Goal: Book appointment/travel/reservation

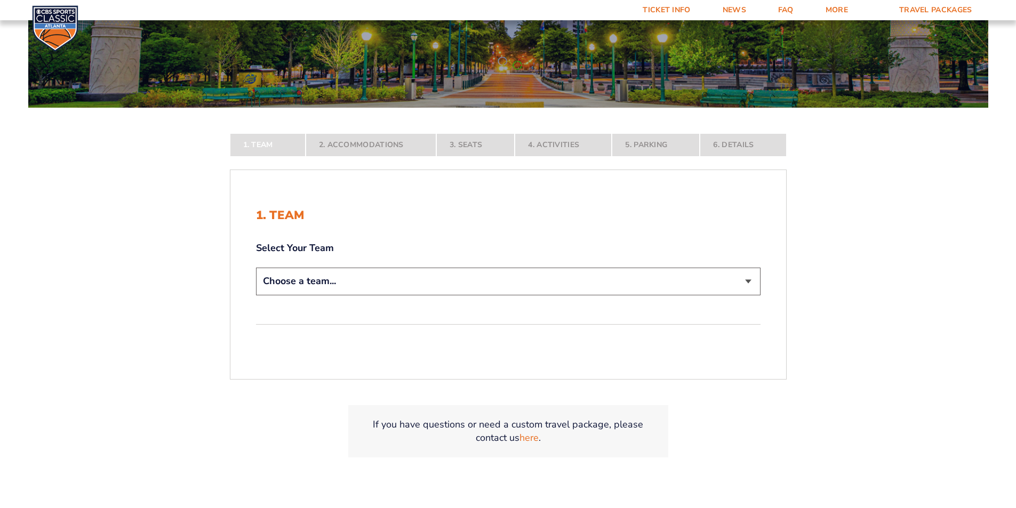
scroll to position [160, 0]
click at [334, 284] on select "Choose a team... [US_STATE] Wildcats [US_STATE] State Buckeyes [US_STATE] Tar H…" at bounding box center [508, 280] width 504 height 27
select select "12956"
click at [256, 294] on select "Choose a team... [US_STATE] Wildcats [US_STATE] State Buckeyes [US_STATE] Tar H…" at bounding box center [508, 280] width 504 height 27
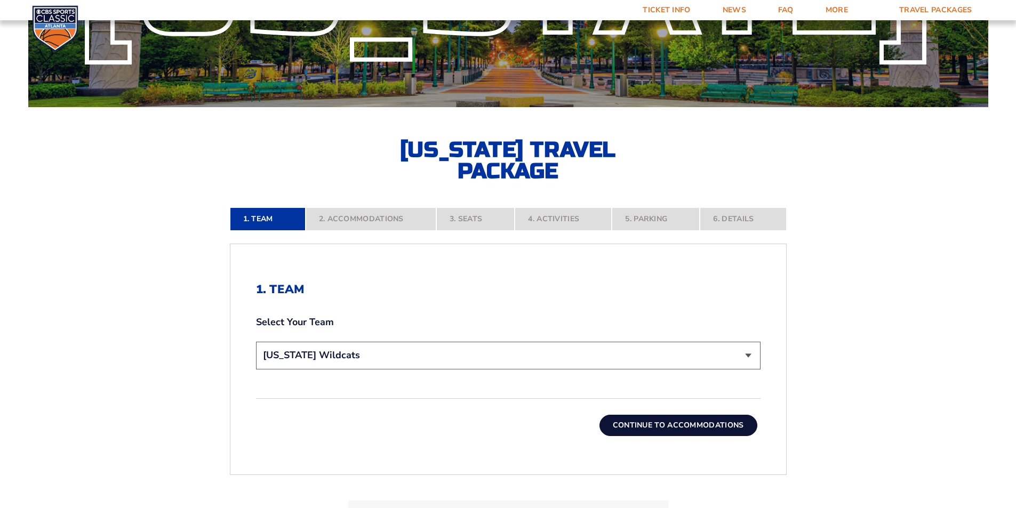
click at [655, 416] on button "Continue To Accommodations" at bounding box center [678, 425] width 158 height 21
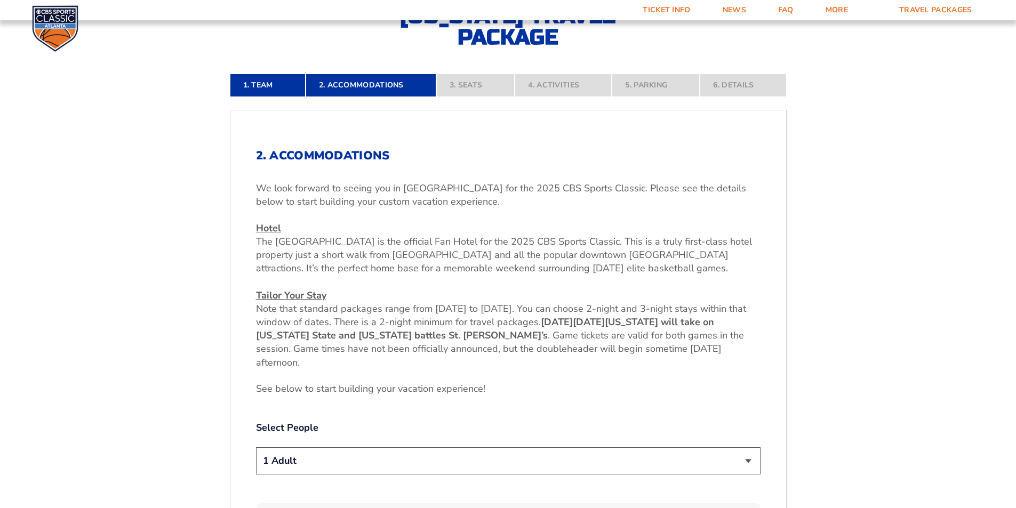
scroll to position [347, 0]
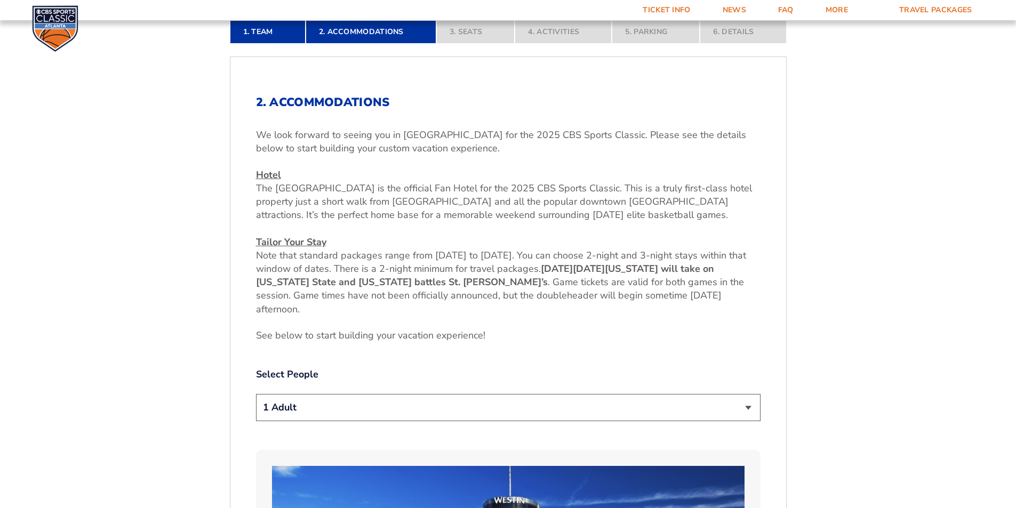
click at [391, 411] on select "1 Adult 2 Adults 3 Adults 4 Adults 2 Adults + 1 Child 2 Adults + 2 Children 2 A…" at bounding box center [508, 407] width 504 height 27
select select "2 Adults"
click at [256, 394] on select "1 Adult 2 Adults 3 Adults 4 Adults 2 Adults + 1 Child 2 Adults + 2 Children 2 A…" at bounding box center [508, 407] width 504 height 27
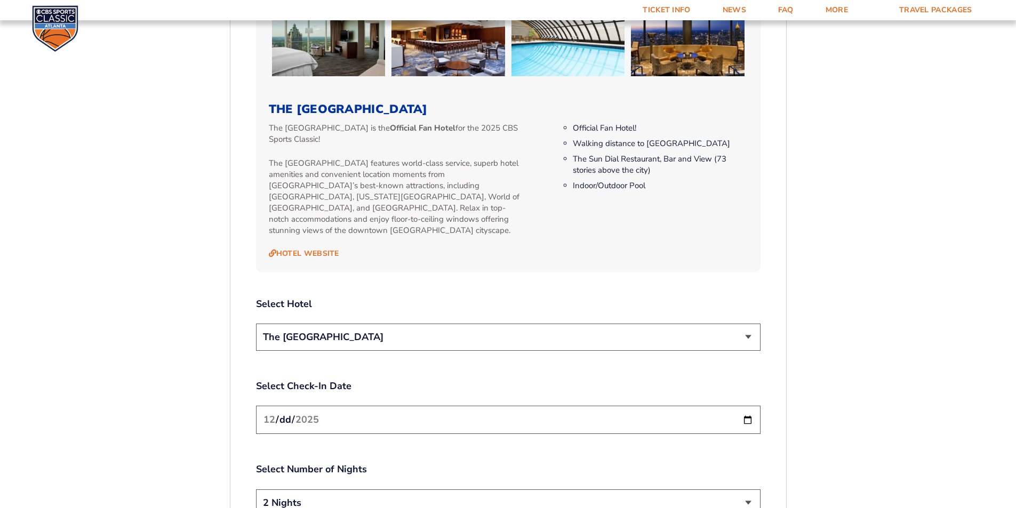
scroll to position [1200, 0]
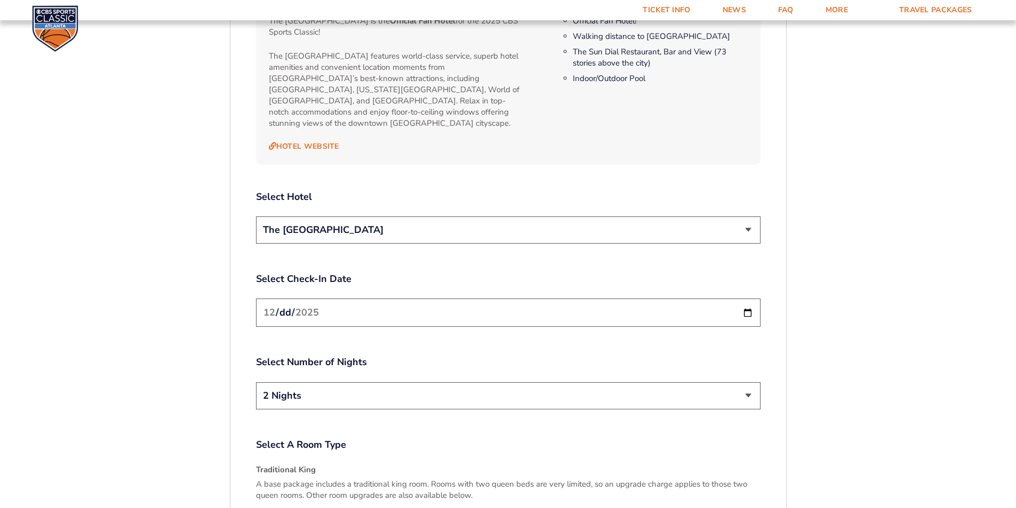
click at [312, 309] on input "[DATE]" at bounding box center [508, 313] width 504 height 28
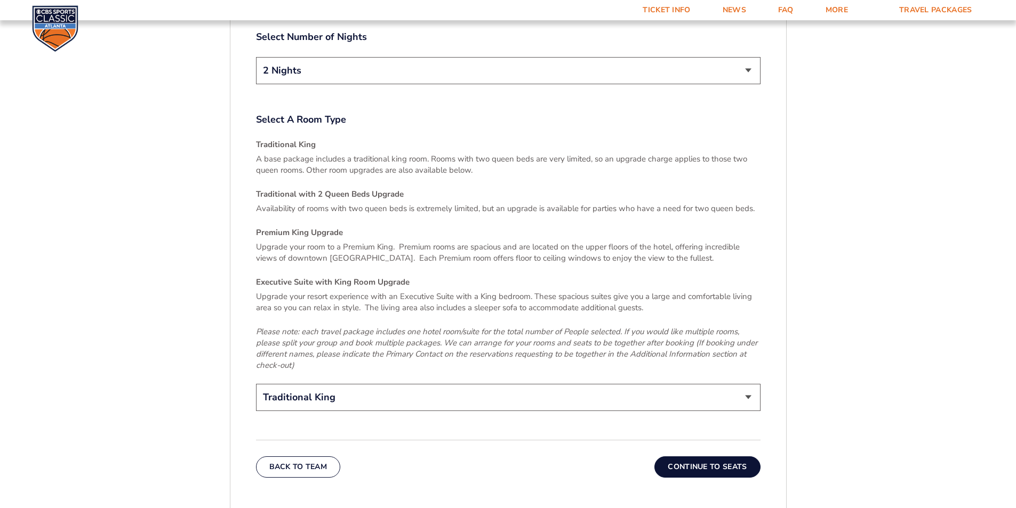
scroll to position [1574, 0]
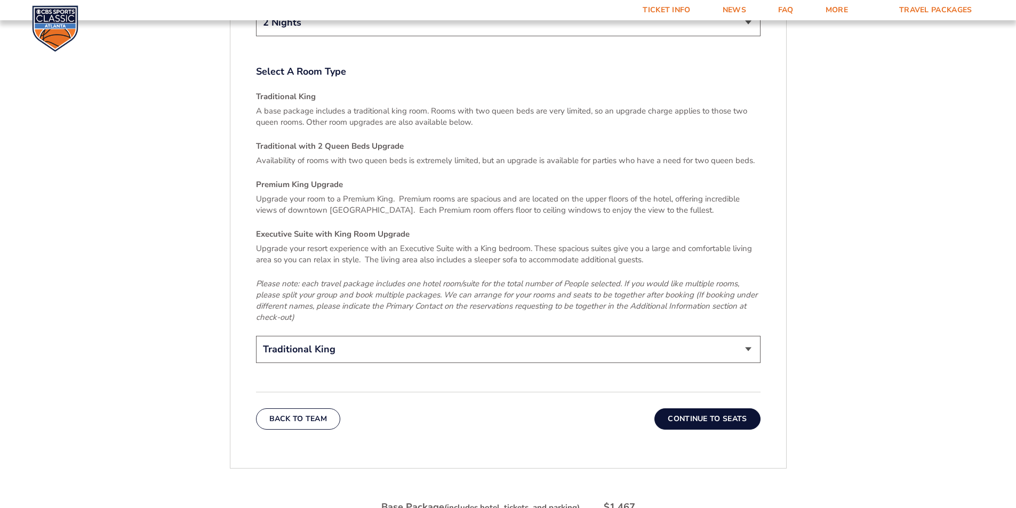
click at [716, 410] on button "Continue To Seats" at bounding box center [707, 418] width 106 height 21
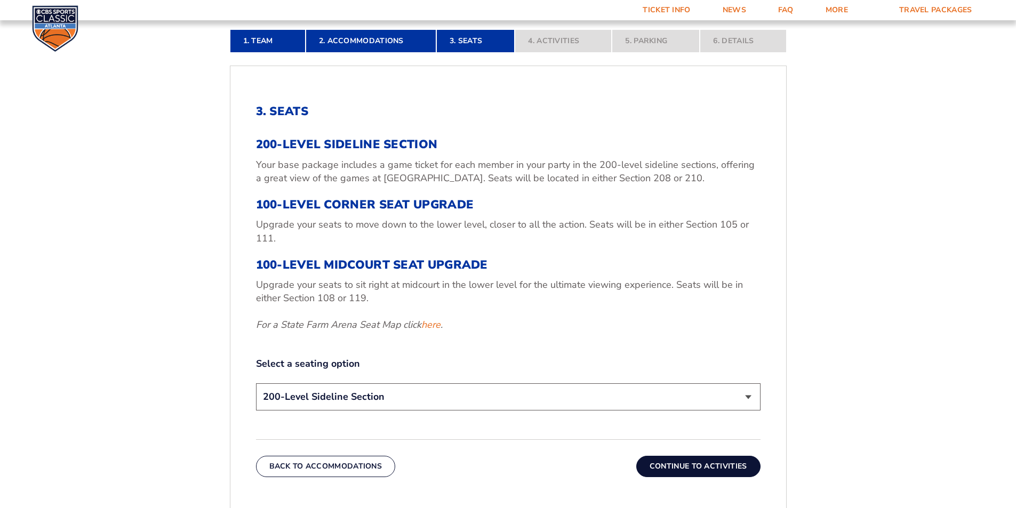
scroll to position [347, 0]
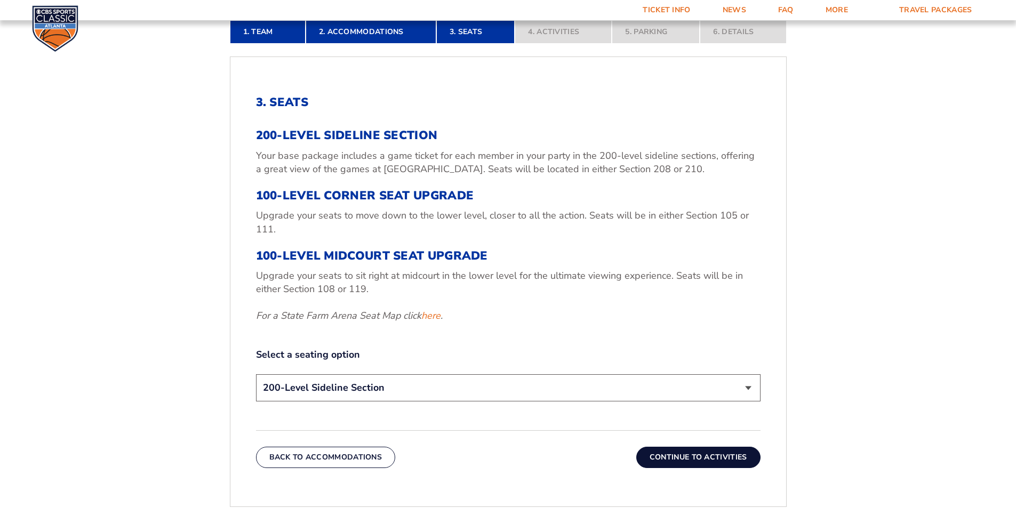
click at [321, 385] on select "200-Level Sideline Section 100-Level Corner Seat Upgrade (+$120 per person) 100…" at bounding box center [508, 387] width 504 height 27
click at [256, 374] on select "200-Level Sideline Section 100-Level Corner Seat Upgrade (+$120 per person) 100…" at bounding box center [508, 387] width 504 height 27
click at [719, 462] on button "Continue To Activities" at bounding box center [698, 457] width 124 height 21
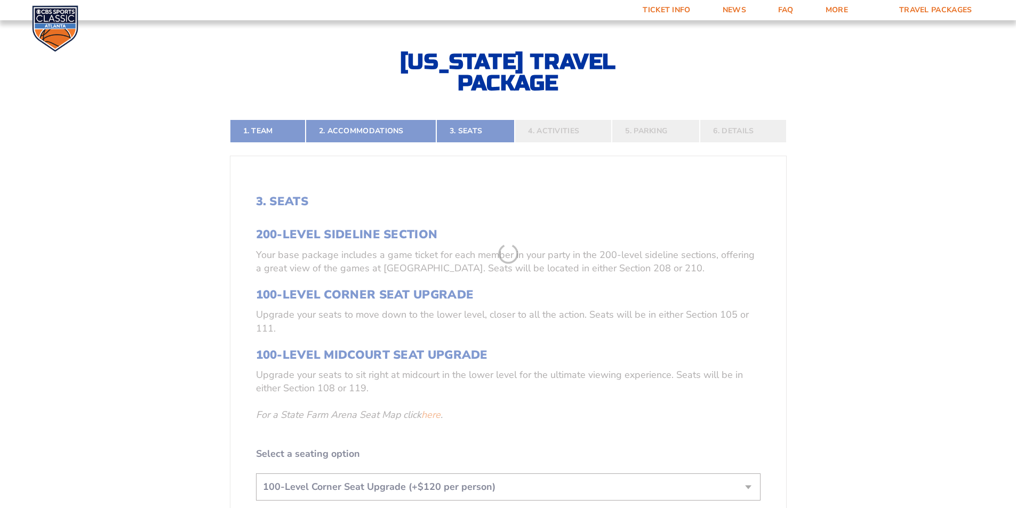
scroll to position [241, 0]
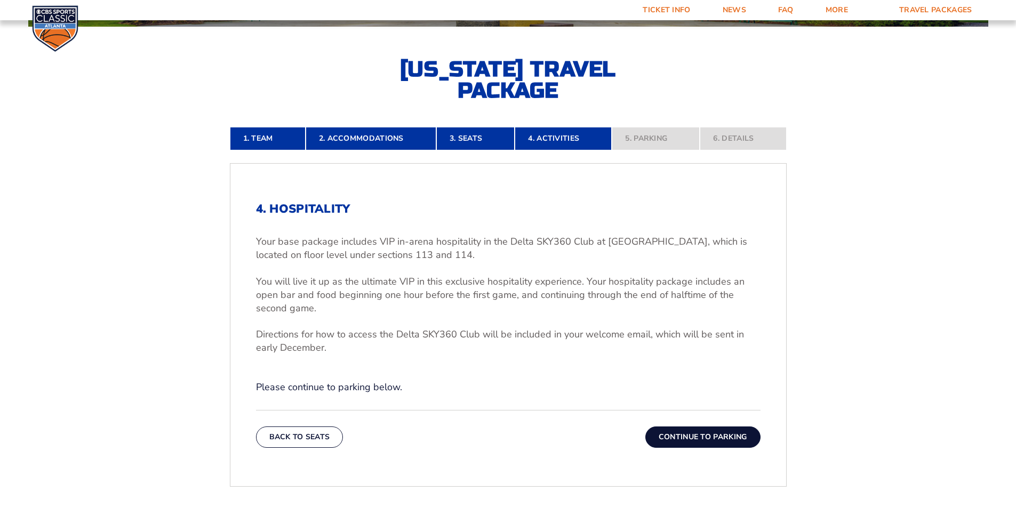
click at [716, 432] on button "Continue To Parking" at bounding box center [702, 437] width 115 height 21
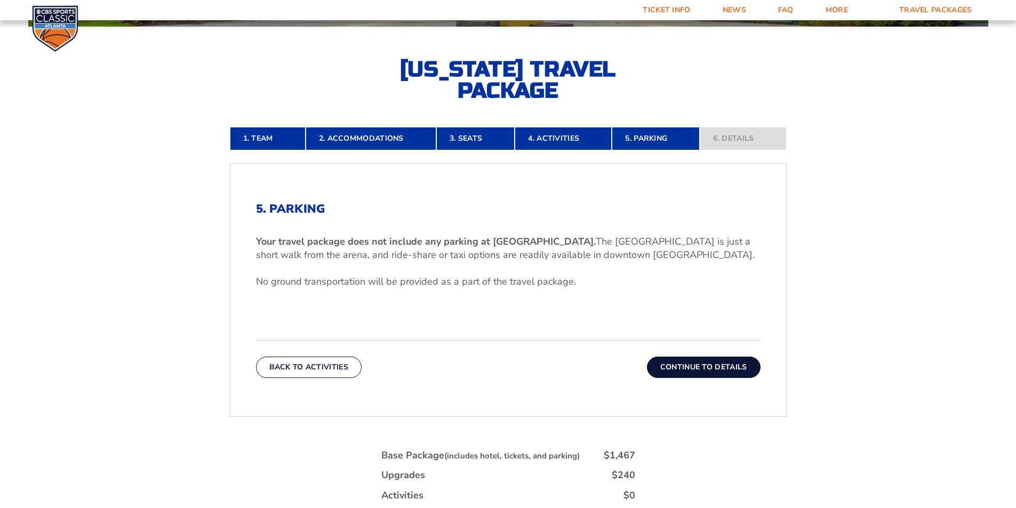
drag, startPoint x: 686, startPoint y: 360, endPoint x: 684, endPoint y: 367, distance: 7.4
click at [686, 362] on button "Continue To Details" at bounding box center [704, 367] width 114 height 21
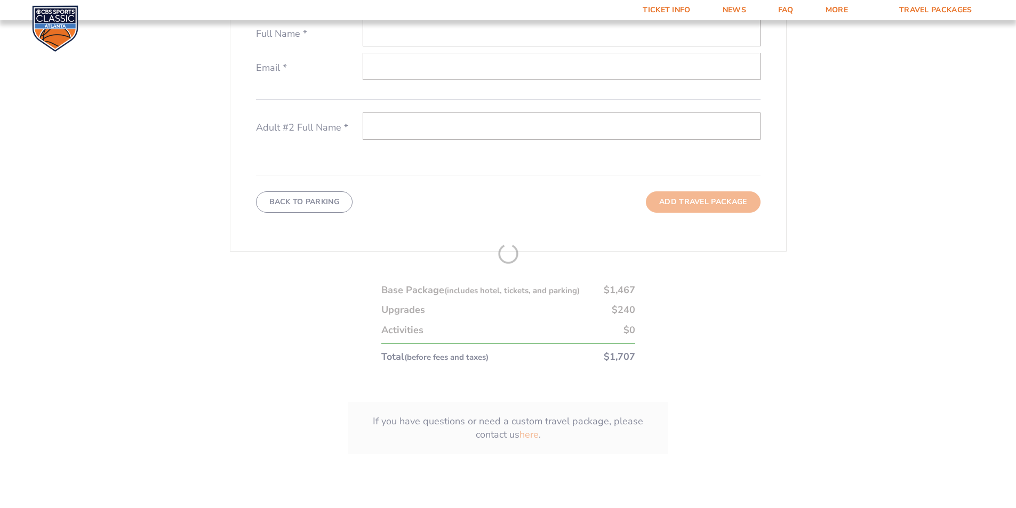
scroll to position [507, 0]
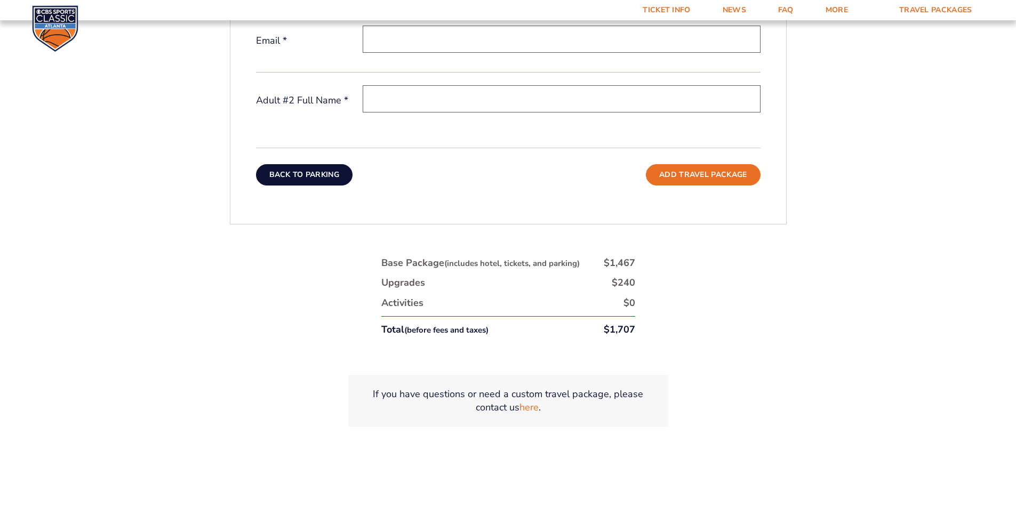
click at [286, 179] on button "Back To Parking" at bounding box center [304, 174] width 97 height 21
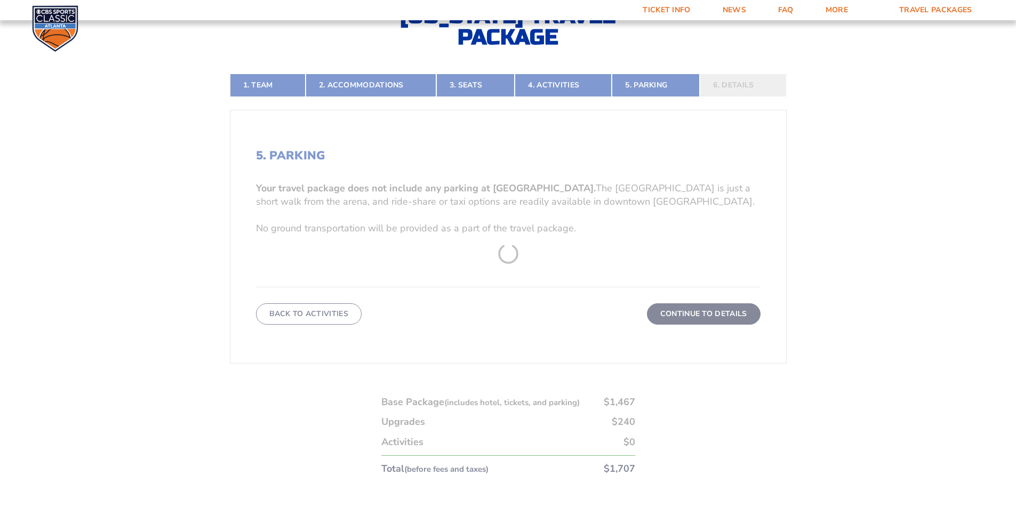
scroll to position [454, 0]
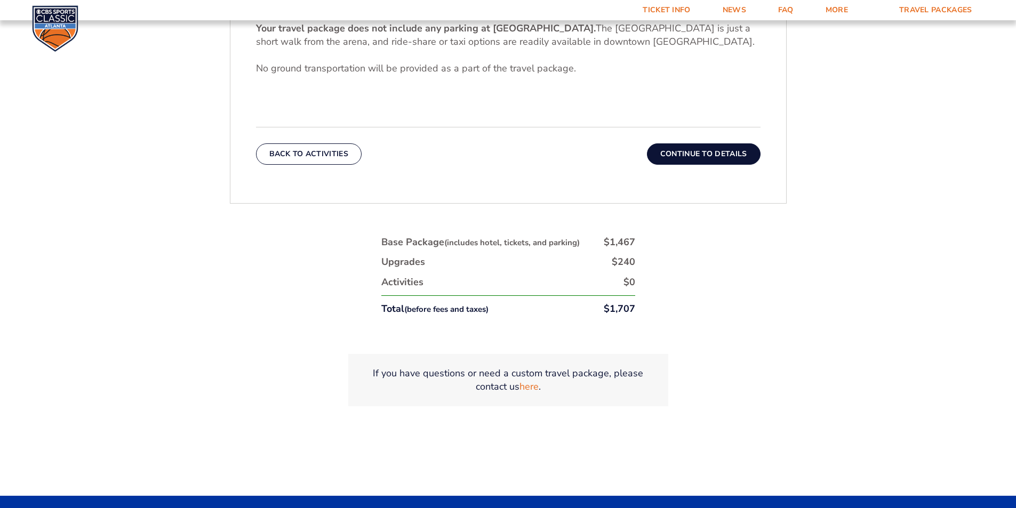
click at [322, 155] on button "Back To Activities" at bounding box center [309, 153] width 106 height 21
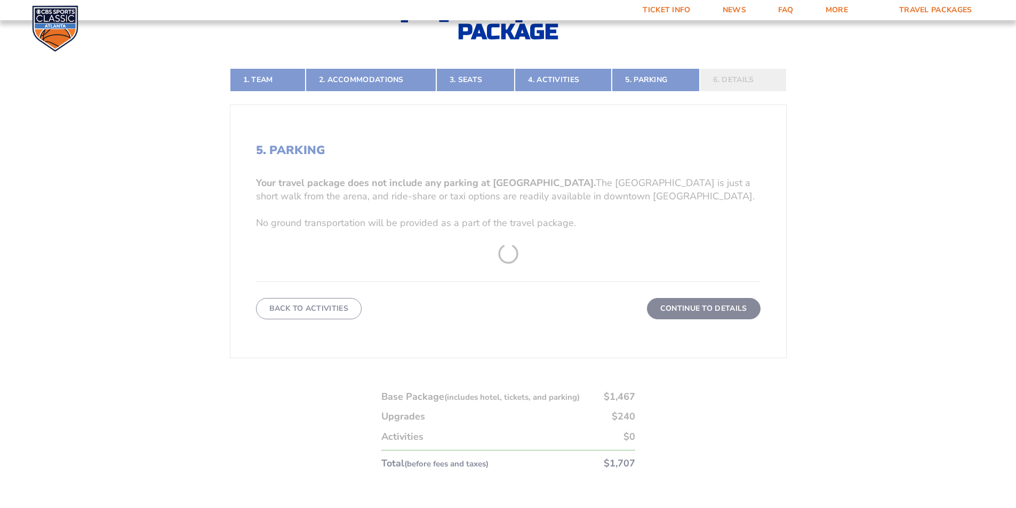
scroll to position [241, 0]
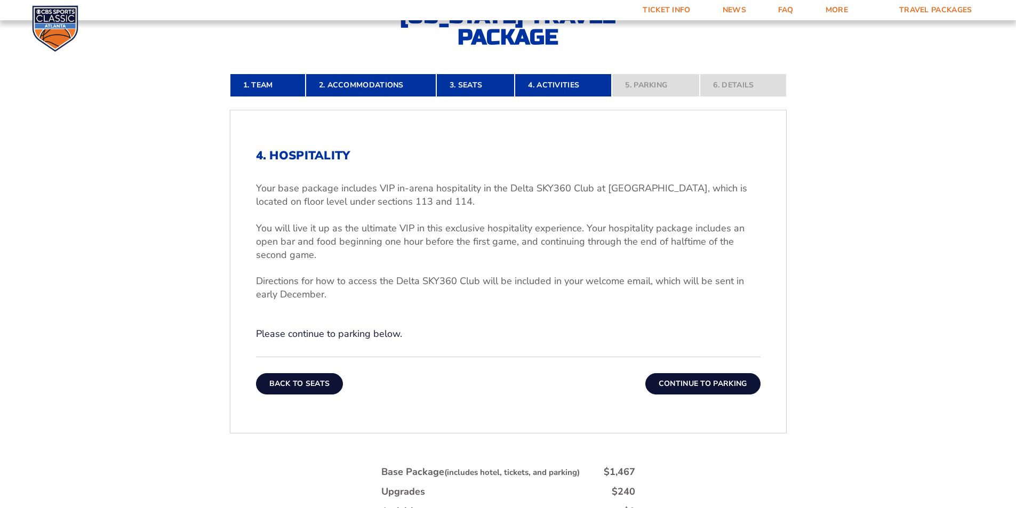
click at [293, 382] on button "Back To Seats" at bounding box center [299, 383] width 87 height 21
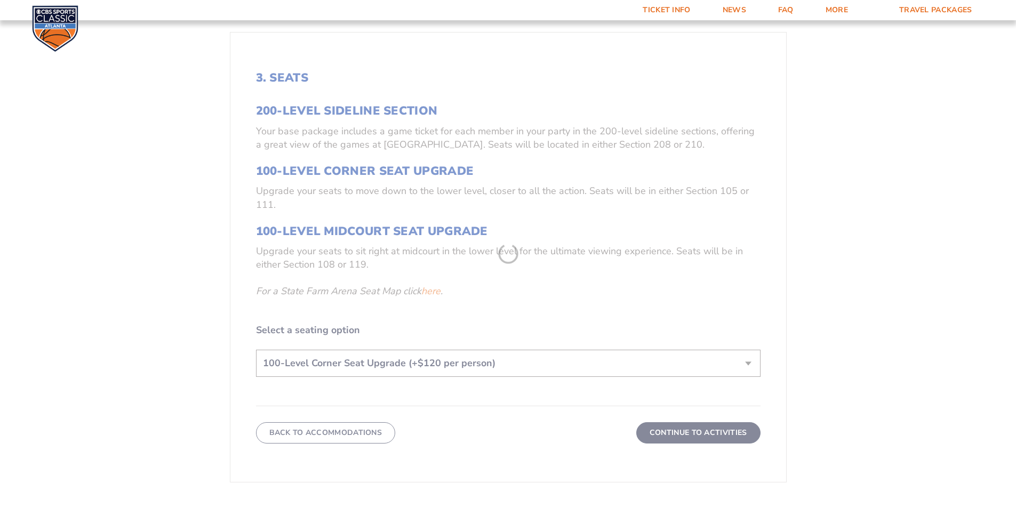
scroll to position [400, 0]
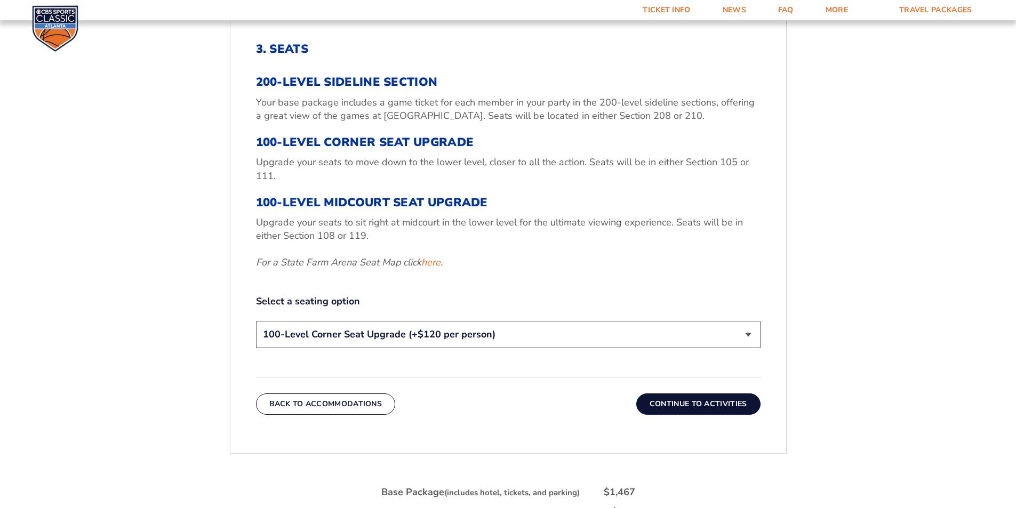
click at [341, 342] on select "200-Level Sideline Section 100-Level Corner Seat Upgrade (+$120 per person) 100…" at bounding box center [508, 334] width 504 height 27
select select "200-Level Sideline Section"
click at [256, 321] on select "200-Level Sideline Section 100-Level Corner Seat Upgrade (+$120 per person) 100…" at bounding box center [508, 334] width 504 height 27
click at [745, 399] on button "Continue To Activities" at bounding box center [698, 404] width 124 height 21
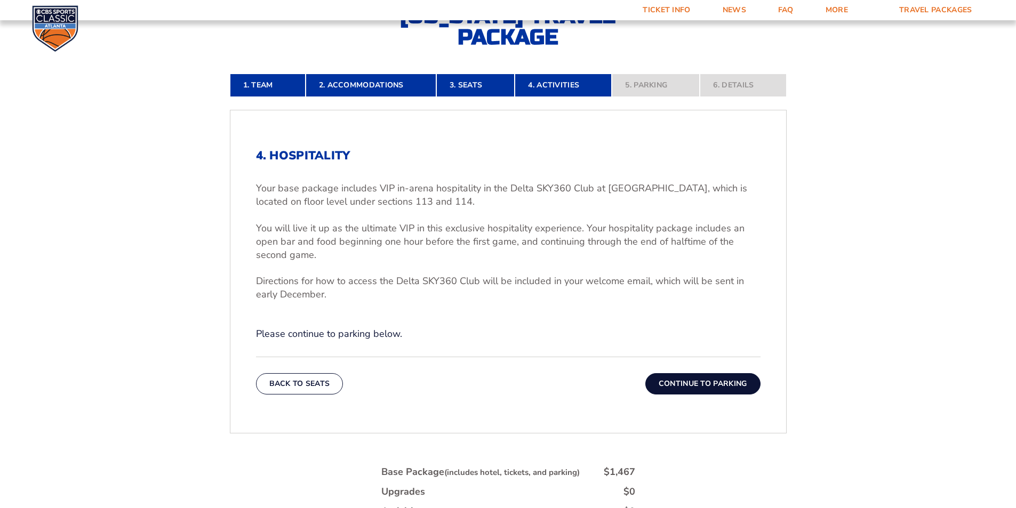
click at [698, 389] on button "Continue To Parking" at bounding box center [702, 383] width 115 height 21
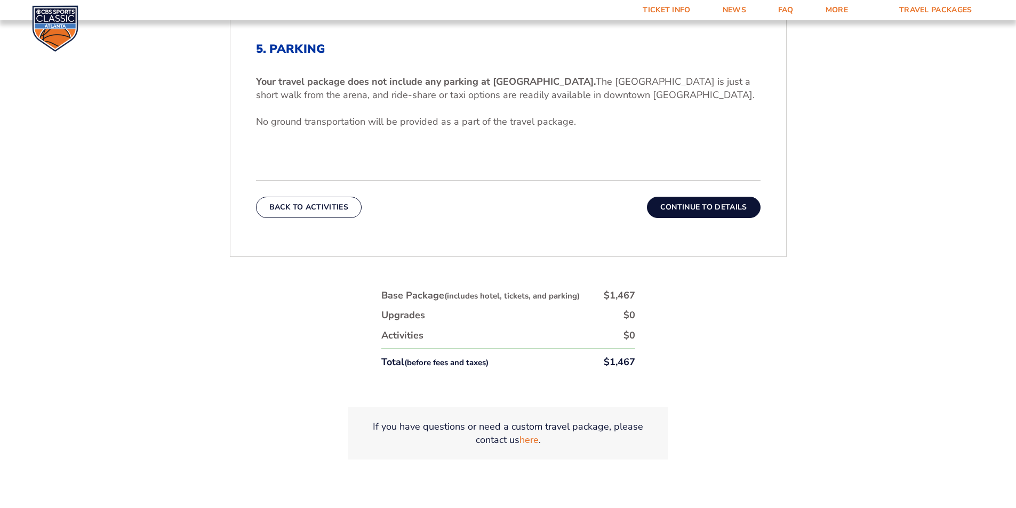
click at [701, 212] on button "Continue To Details" at bounding box center [704, 207] width 114 height 21
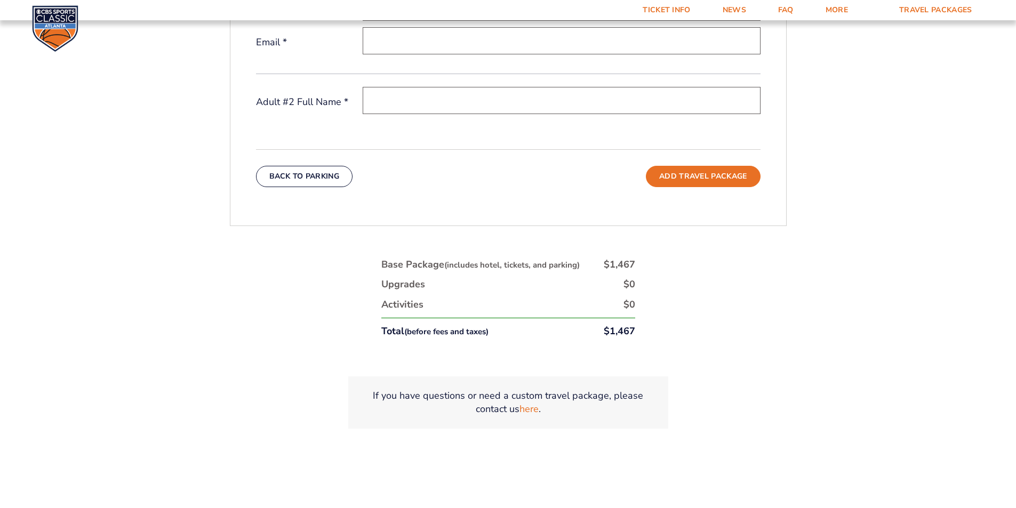
scroll to position [507, 0]
